Goal: Navigation & Orientation: Find specific page/section

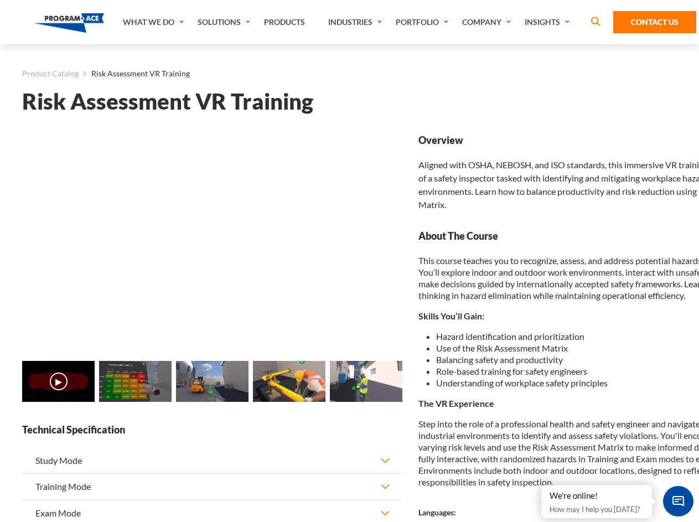
click at [225, 22] on link "Solutions" at bounding box center [225, 22] width 66 height 44
click at [0, 0] on div "AI & Computer Vision Solutions Computer Vision Quality Control AI tools for fas…" at bounding box center [0, 0] width 0 height 0
click at [0, 0] on div "AI & Computer Vision Solutions Virtual Training Solutions Virtual Tour Solution…" at bounding box center [0, 0] width 0 height 0
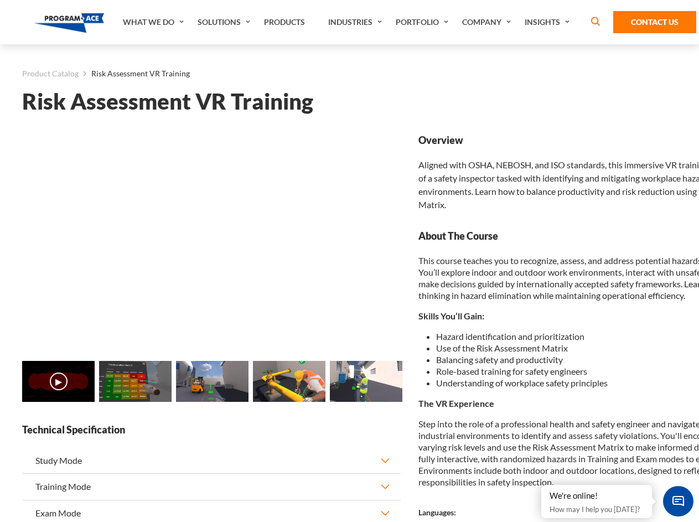
click at [0, 0] on div "AI & Computer Vision Solutions Virtual Training Solutions Virtual Tour Solution…" at bounding box center [0, 0] width 0 height 0
click at [0, 0] on div "AI & Computer Vision Solutions Computer Vision Quality Control AI tools for fas…" at bounding box center [0, 0] width 0 height 0
